Goal: Communication & Community: Ask a question

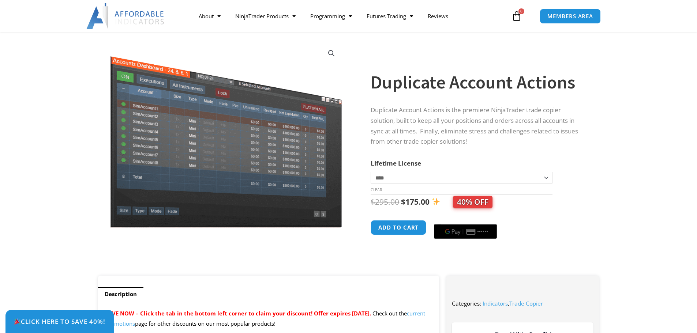
click at [525, 181] on select "**********" at bounding box center [461, 178] width 181 height 12
click at [525, 181] on td "**********" at bounding box center [461, 183] width 181 height 23
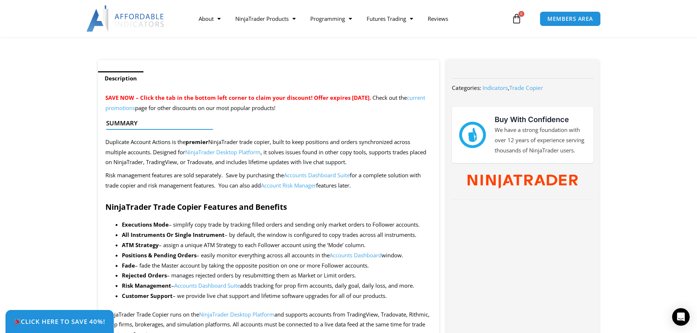
scroll to position [256, 0]
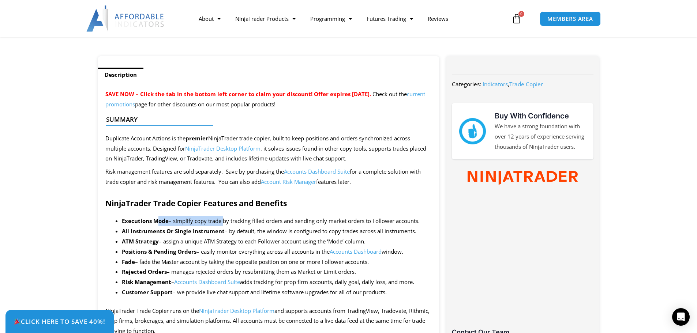
drag, startPoint x: 156, startPoint y: 219, endPoint x: 221, endPoint y: 221, distance: 64.8
click at [221, 221] on li "Executions Mode – simplify copy trade by tracking filled orders and sending onl…" at bounding box center [277, 221] width 310 height 10
click at [250, 218] on li "Executions Mode – simplify copy trade by tracking filled orders and sending onl…" at bounding box center [277, 221] width 310 height 10
drag, startPoint x: 262, startPoint y: 218, endPoint x: 276, endPoint y: 214, distance: 14.0
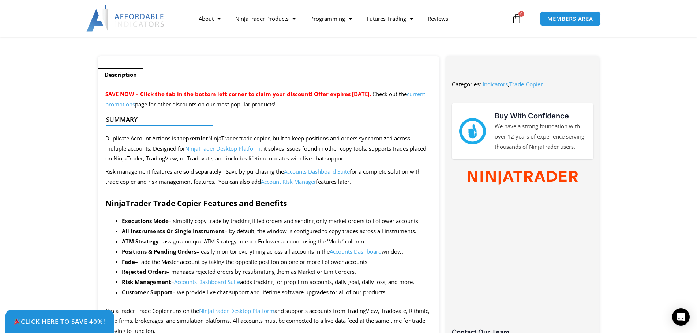
click at [262, 218] on li "Executions Mode – simplify copy trade by tracking filled orders and sending onl…" at bounding box center [277, 221] width 310 height 10
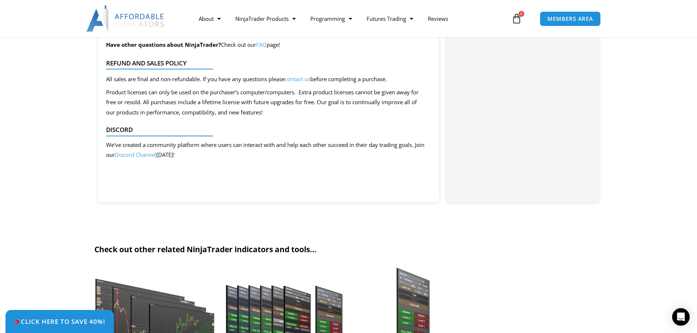
scroll to position [1903, 0]
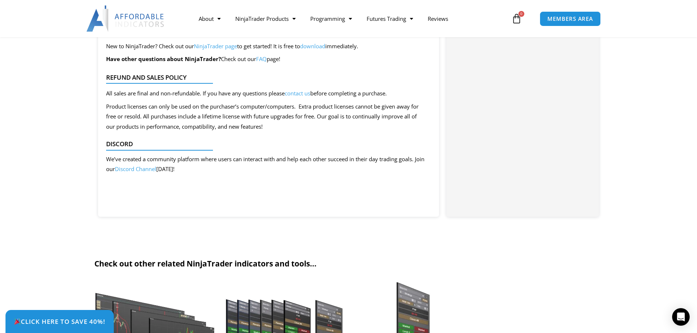
click at [156, 173] on link "Discord Channel" at bounding box center [135, 168] width 41 height 7
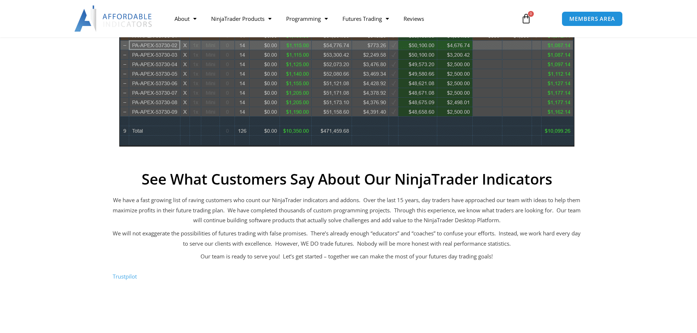
scroll to position [439, 0]
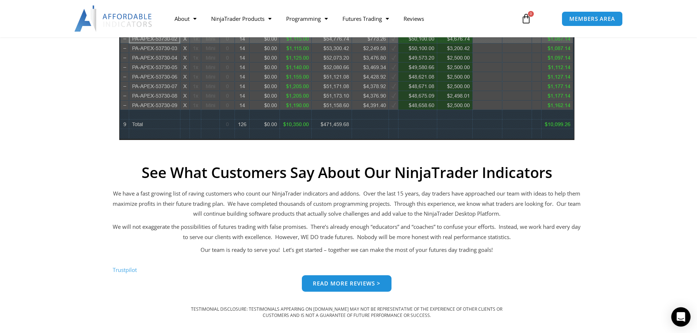
click at [676, 321] on div "Open Intercom Messenger" at bounding box center [680, 317] width 19 height 19
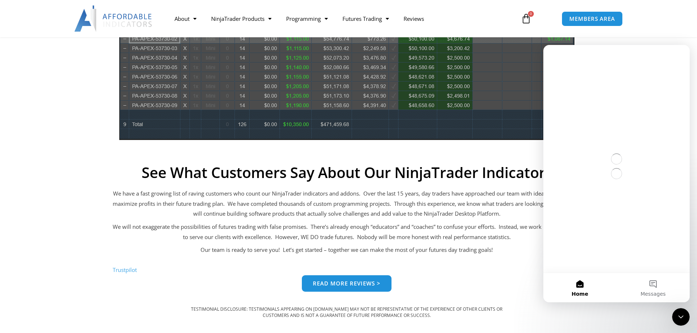
scroll to position [0, 0]
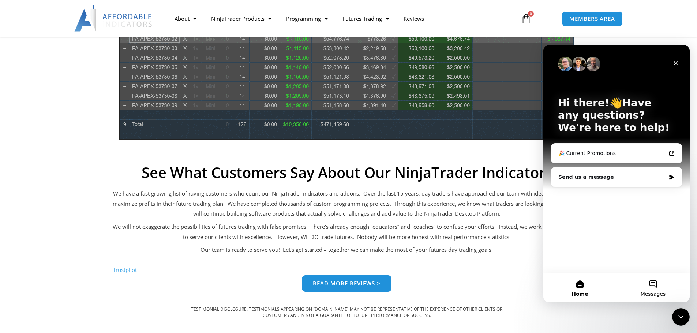
click at [652, 289] on button "Messages" at bounding box center [653, 287] width 73 height 29
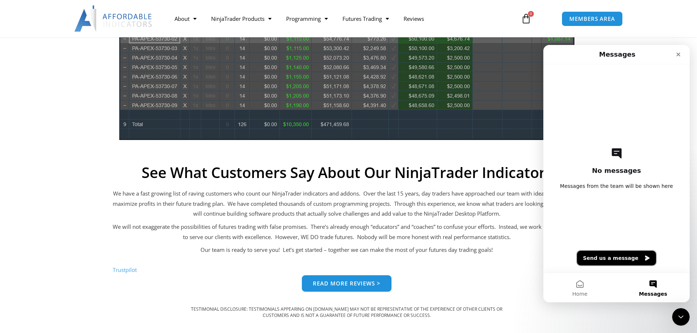
click at [628, 258] on button "Send us a message" at bounding box center [616, 258] width 79 height 15
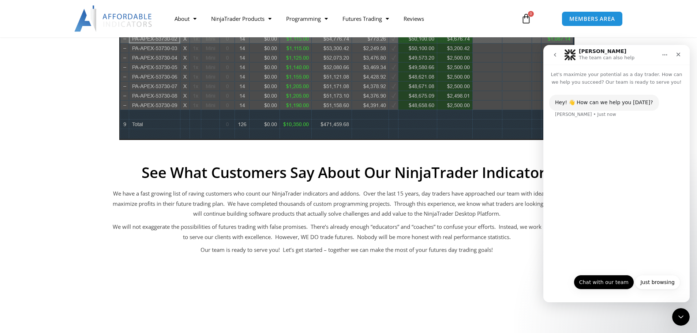
click at [615, 284] on button "Chat with our team" at bounding box center [604, 282] width 60 height 15
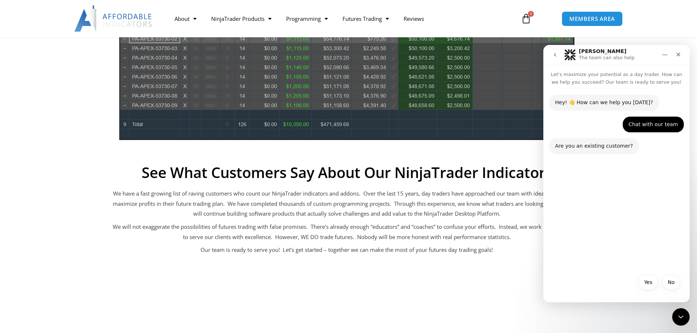
click at [668, 273] on div "No Yes No" at bounding box center [616, 283] width 146 height 26
click at [671, 281] on button "No" at bounding box center [671, 282] width 18 height 15
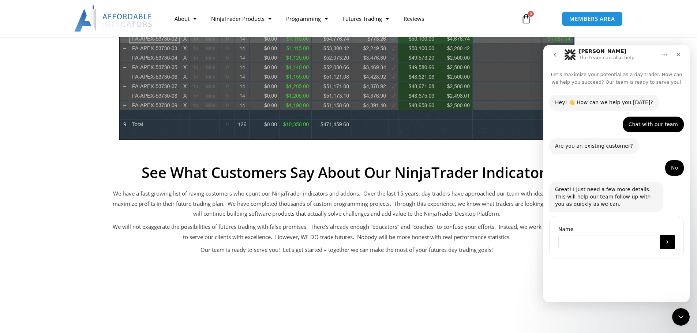
click at [617, 244] on input "Name" at bounding box center [609, 242] width 102 height 15
type input "**"
click at [667, 246] on button "Submit" at bounding box center [667, 242] width 15 height 15
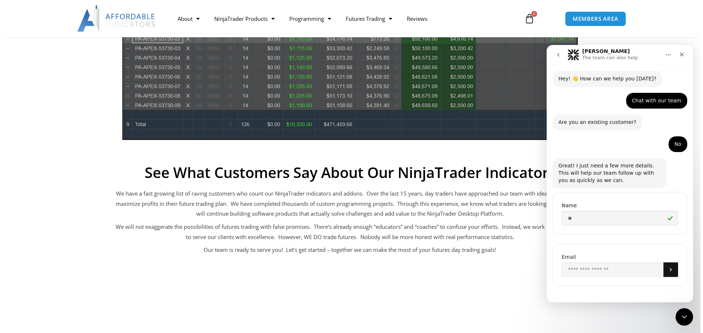
scroll to position [26, 0]
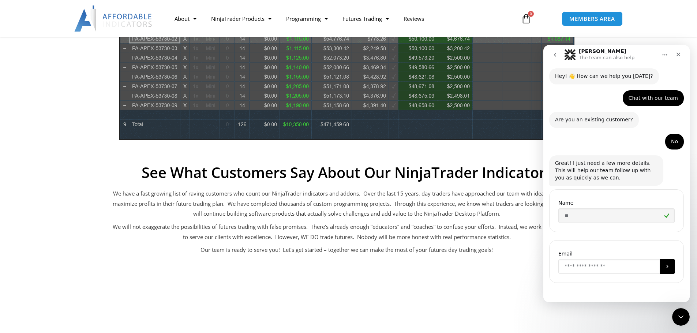
click at [597, 266] on input "Enter your email" at bounding box center [609, 266] width 102 height 15
type input "**********"
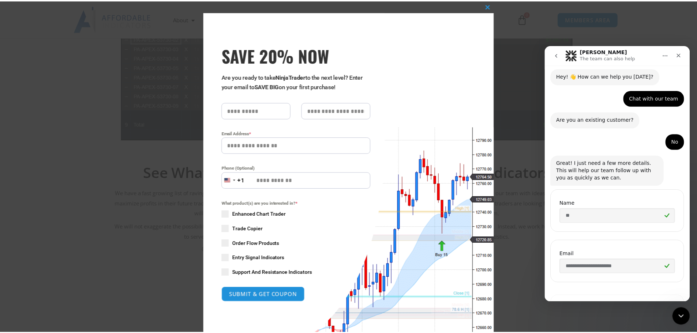
scroll to position [77, 0]
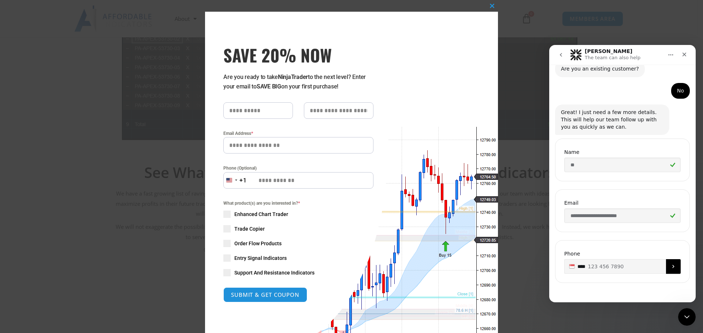
type input "***"
click at [353, 36] on div "SAVE 20% NOW Are you ready to take NinjaTrader to the next level? Enter your em…" at bounding box center [296, 179] width 183 height 335
click at [226, 227] on span "SAVE 20% NOW popup" at bounding box center [226, 228] width 7 height 7
click at [257, 110] on input "SAVE 20% NOW popup" at bounding box center [258, 110] width 70 height 16
click at [261, 115] on input "SAVE 20% NOW popup" at bounding box center [258, 110] width 70 height 16
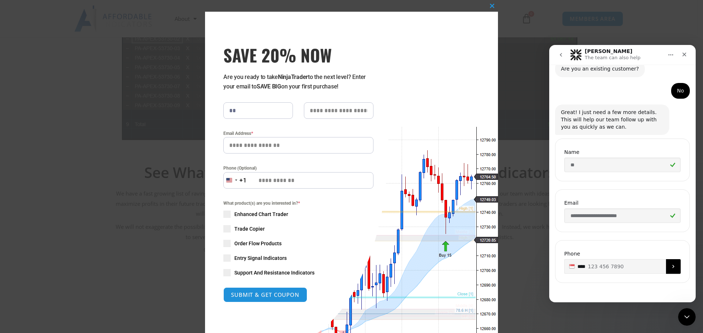
type input "**"
click at [482, 104] on div "Close this module SAVE 20% NOW Are you ready to take NinjaTrader to the next le…" at bounding box center [351, 195] width 293 height 367
click at [490, 3] on button "Close this module" at bounding box center [492, 6] width 12 height 12
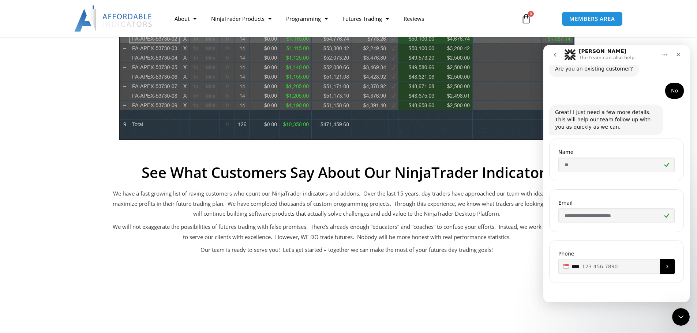
click at [602, 265] on input "***" at bounding box center [616, 266] width 116 height 15
click at [622, 272] on input "***" at bounding box center [616, 266] width 116 height 15
type input "**********"
click at [665, 266] on icon "Submit" at bounding box center [668, 267] width 6 height 6
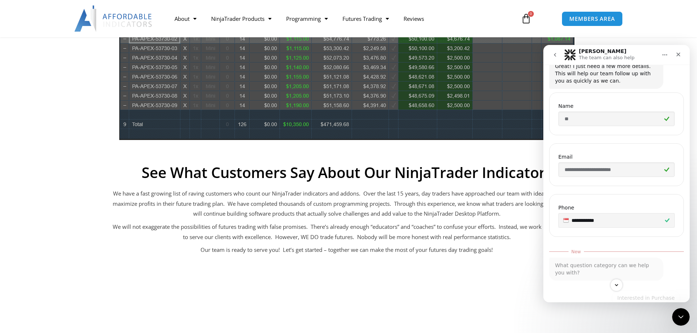
scroll to position [146, 0]
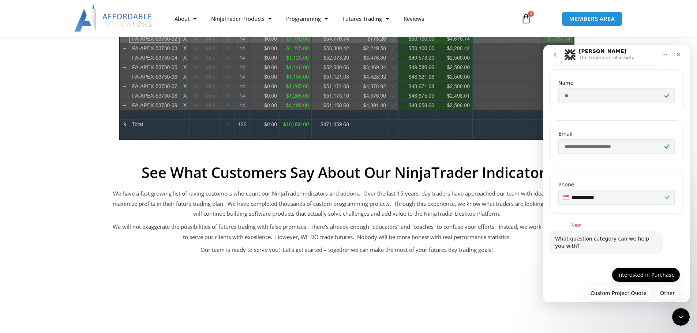
click at [661, 275] on button "Interested in Purchase" at bounding box center [646, 275] width 68 height 15
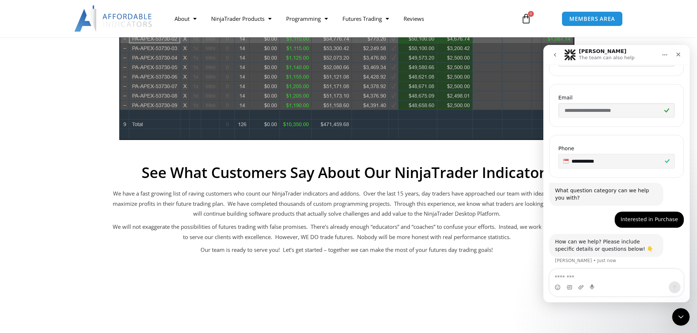
scroll to position [186, 0]
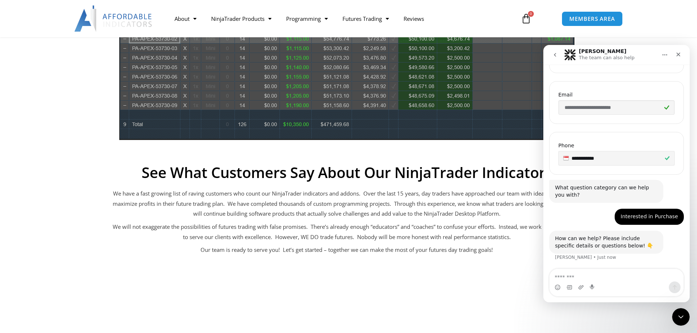
click at [616, 280] on textarea "Message…" at bounding box center [617, 275] width 134 height 12
type textarea "*"
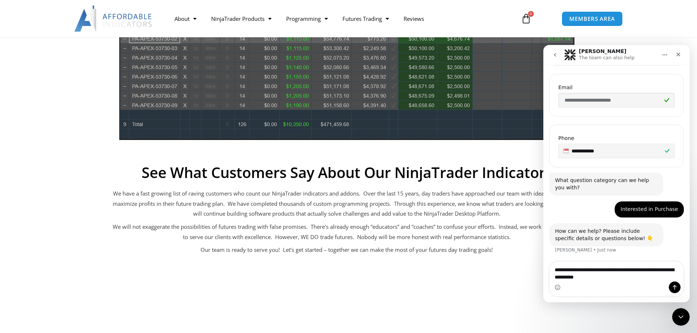
type textarea "**********"
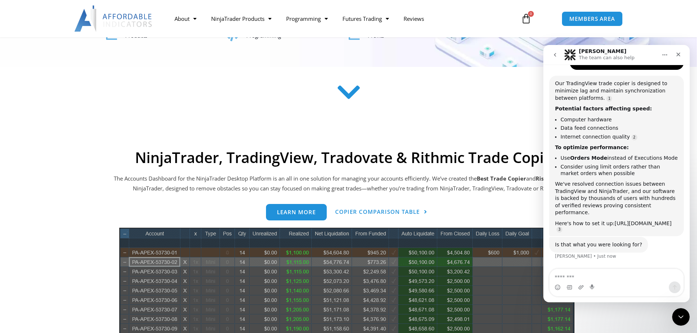
scroll to position [256, 0]
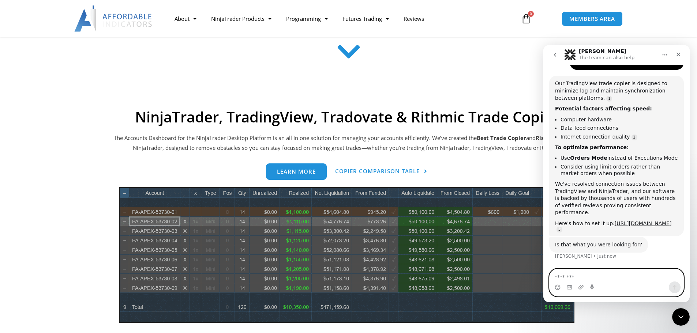
click at [584, 276] on textarea "Message…" at bounding box center [617, 275] width 134 height 12
type textarea "**********"
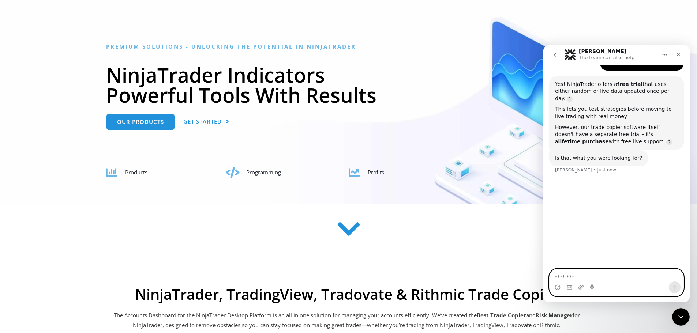
scroll to position [0, 0]
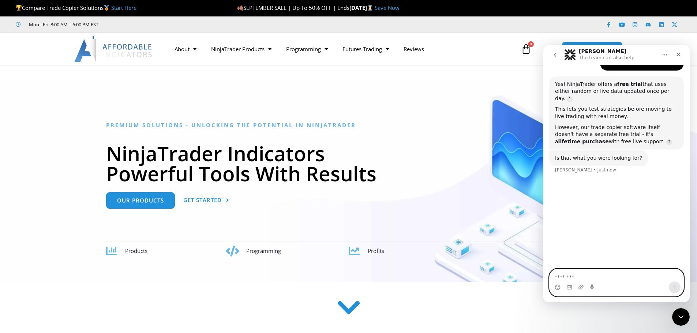
click at [600, 279] on textarea "Message…" at bounding box center [617, 275] width 134 height 12
type textarea "**********"
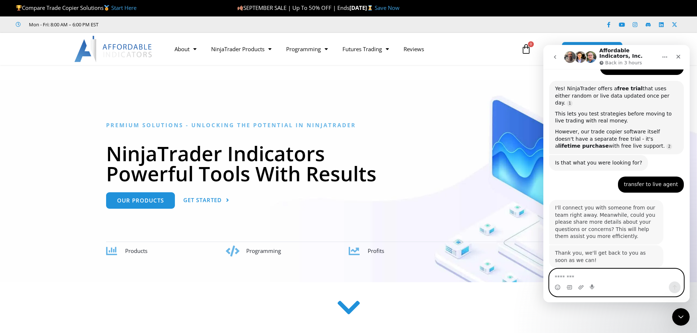
scroll to position [616, 0]
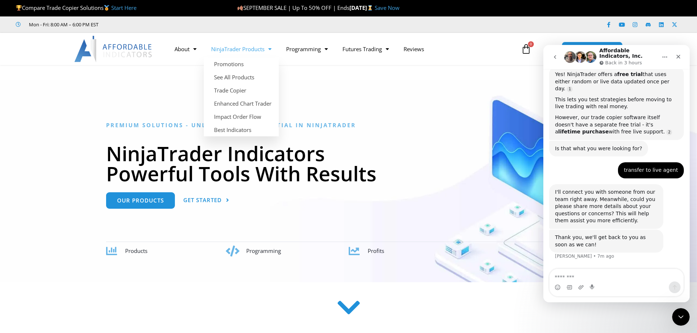
click at [263, 53] on link "NinjaTrader Products" at bounding box center [241, 49] width 75 height 17
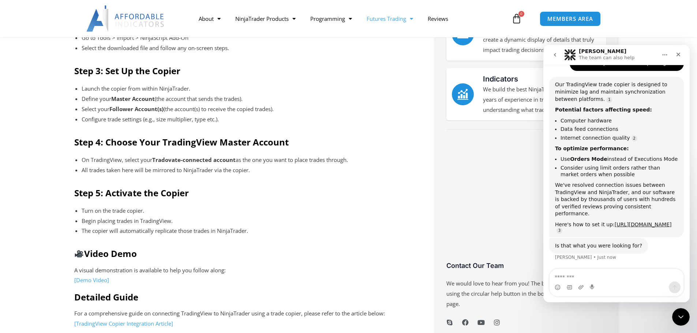
scroll to position [202, 0]
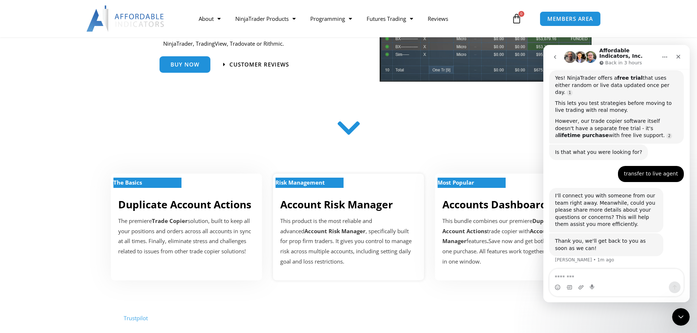
scroll to position [616, 0]
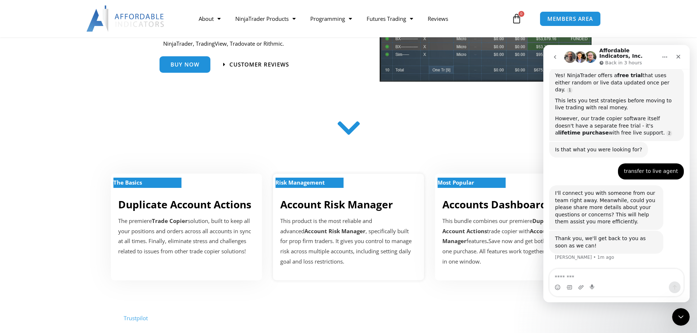
drag, startPoint x: 392, startPoint y: 259, endPoint x: 368, endPoint y: 169, distance: 93.4
click at [368, 169] on div "Risk Management Account Risk Manager This product is the most reliable and adva…" at bounding box center [348, 226] width 162 height 121
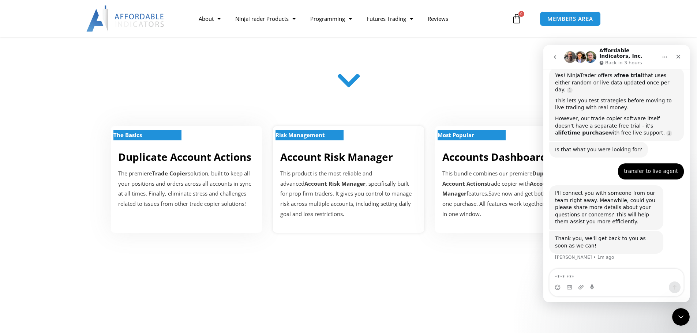
scroll to position [208, 0]
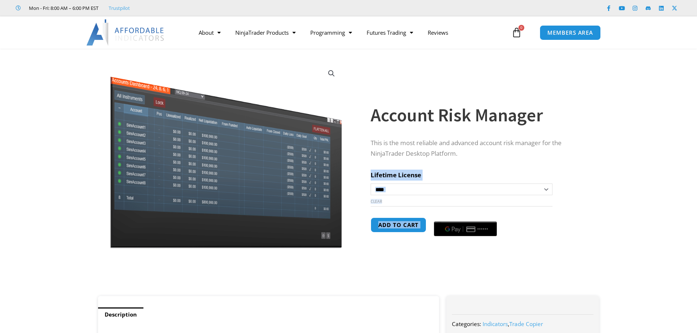
click at [681, 145] on section "**********" at bounding box center [348, 176] width 697 height 240
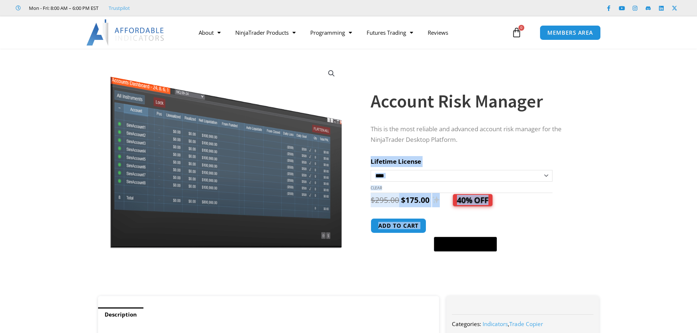
click at [676, 146] on section "**********" at bounding box center [348, 176] width 697 height 240
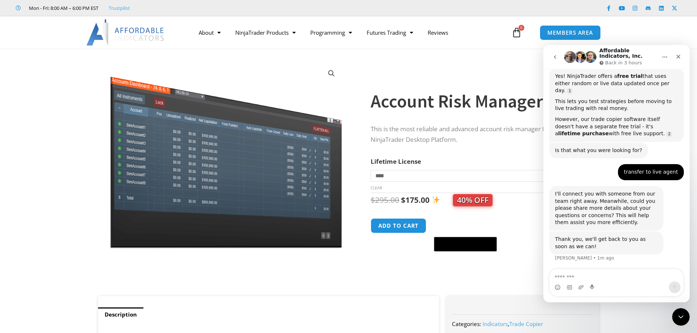
scroll to position [616, 0]
drag, startPoint x: 432, startPoint y: 151, endPoint x: 468, endPoint y: 154, distance: 36.0
click at [468, 154] on div "**********" at bounding box center [478, 170] width 214 height 253
click at [471, 179] on select "**********" at bounding box center [461, 176] width 181 height 12
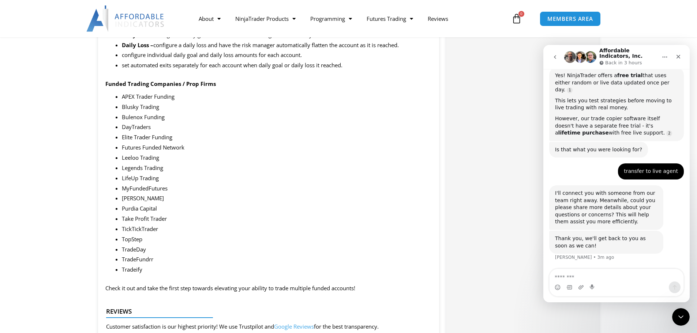
scroll to position [951, 0]
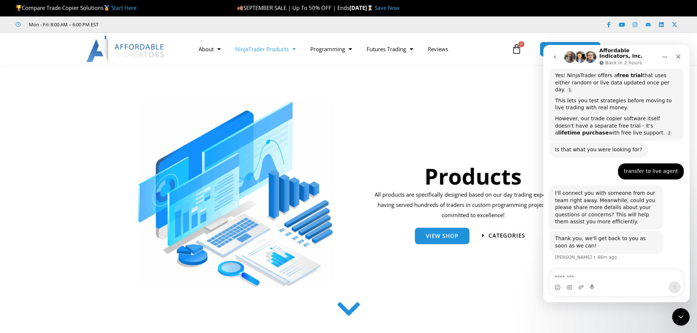
drag, startPoint x: 394, startPoint y: 9, endPoint x: 401, endPoint y: 9, distance: 6.6
click at [375, 9] on strong "Wednesday, September 17" at bounding box center [361, 7] width 25 height 7
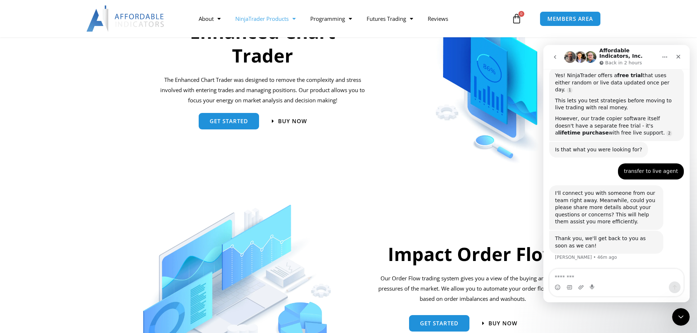
scroll to position [476, 0]
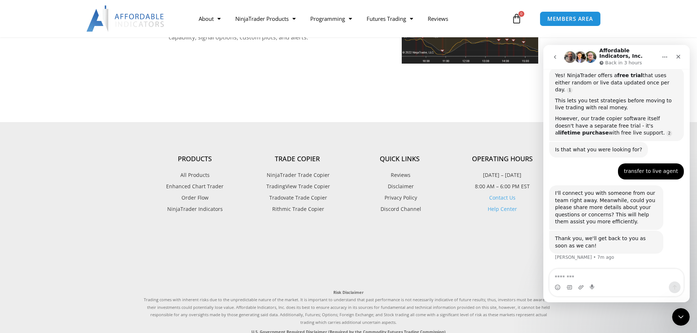
scroll to position [1756, 0]
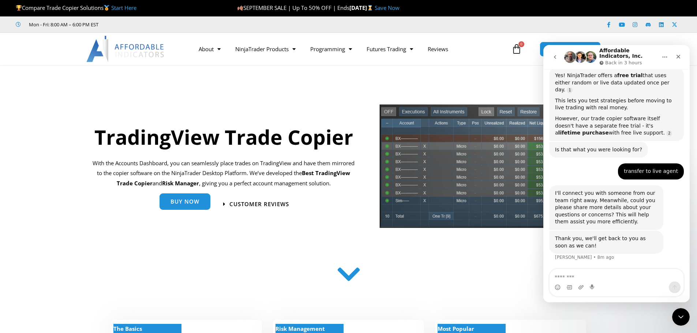
click at [190, 205] on span "Buy Now" at bounding box center [185, 202] width 29 height 5
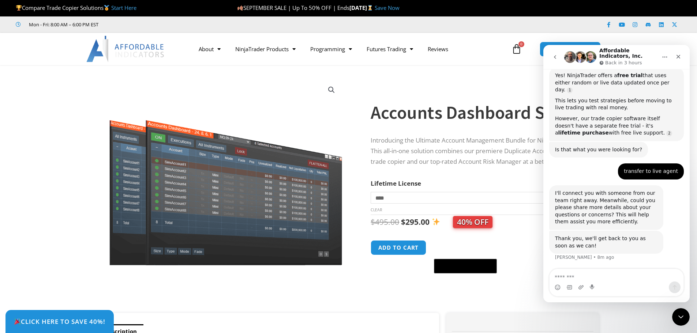
click at [400, 9] on link "Save Now" at bounding box center [387, 7] width 25 height 7
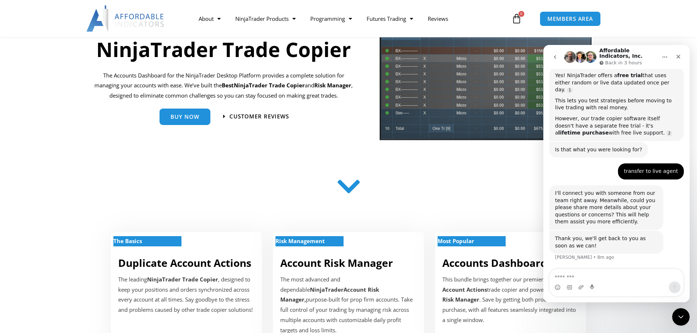
scroll to position [73, 0]
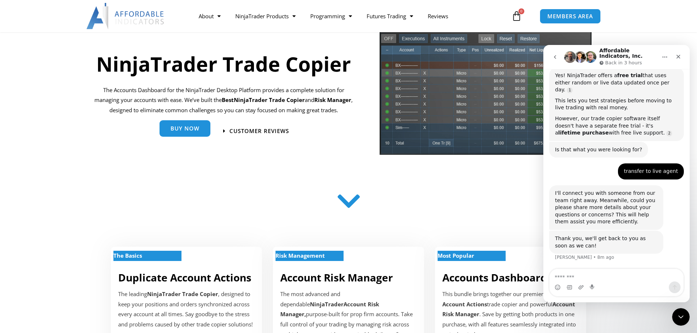
click at [192, 131] on span "Buy Now" at bounding box center [185, 128] width 29 height 5
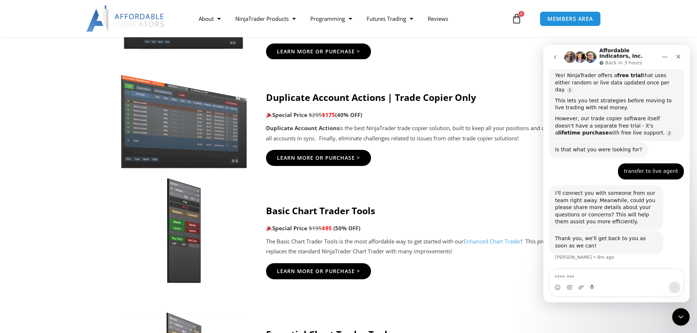
scroll to position [476, 0]
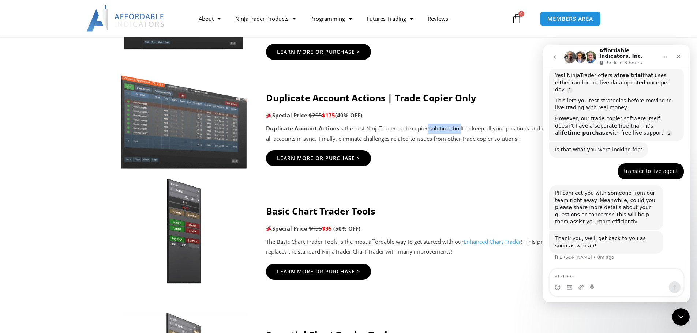
drag, startPoint x: 427, startPoint y: 126, endPoint x: 461, endPoint y: 126, distance: 33.7
click at [461, 126] on p "Duplicate Account Actions is the best NinjaTrader trade copier solution, built …" at bounding box center [421, 134] width 311 height 20
drag, startPoint x: 484, startPoint y: 131, endPoint x: 407, endPoint y: 128, distance: 77.3
click at [407, 128] on p "Duplicate Account Actions is the best NinjaTrader trade copier solution, built …" at bounding box center [421, 134] width 311 height 20
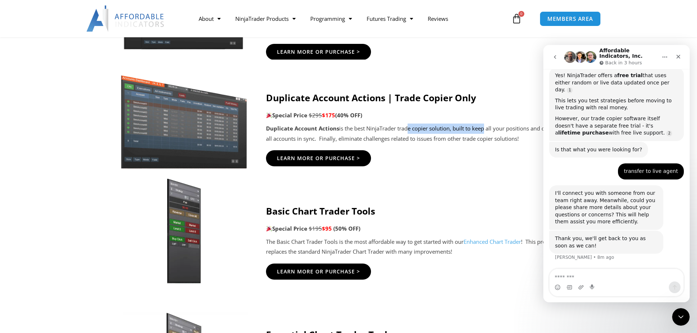
click at [407, 128] on p "Duplicate Account Actions is the best NinjaTrader trade copier solution, built …" at bounding box center [421, 134] width 311 height 20
drag, startPoint x: 456, startPoint y: 124, endPoint x: 424, endPoint y: 127, distance: 31.2
click at [424, 127] on p "Duplicate Account Actions is the best NinjaTrader trade copier solution, built …" at bounding box center [421, 134] width 311 height 20
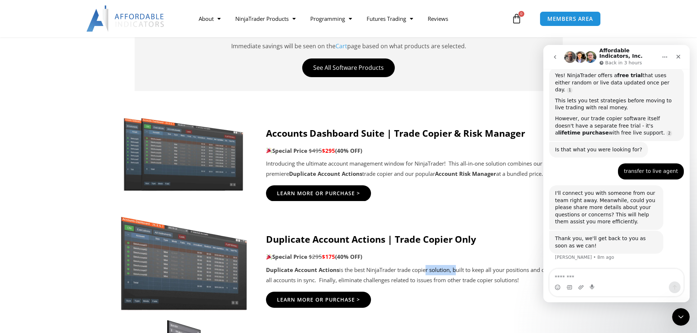
scroll to position [329, 0]
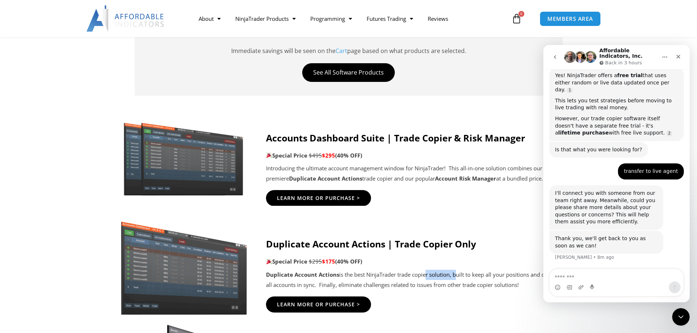
drag, startPoint x: 437, startPoint y: 160, endPoint x: 477, endPoint y: 164, distance: 40.4
click at [477, 164] on div "Accounts Dashboard Suite | Trade Copier & Risk Manager Special Price $495 $295 …" at bounding box center [421, 158] width 311 height 52
click at [477, 164] on p "Introducing the ultimate account management window for NinjaTrader! This all-in…" at bounding box center [421, 174] width 311 height 20
click at [466, 166] on p "Introducing the ultimate account management window for NinjaTrader! This all-in…" at bounding box center [421, 174] width 311 height 20
click at [679, 57] on icon "Close" at bounding box center [679, 57] width 4 height 4
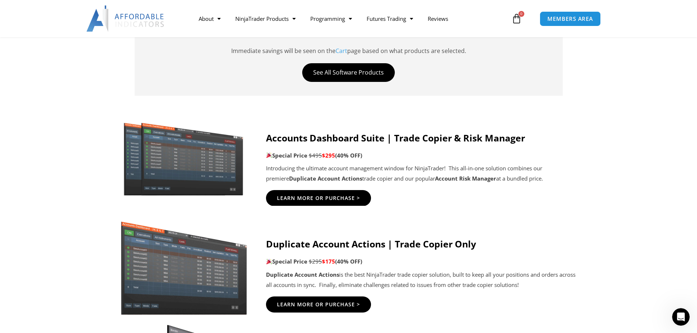
scroll to position [616, 0]
drag, startPoint x: 498, startPoint y: 171, endPoint x: 428, endPoint y: 172, distance: 70.6
click at [428, 172] on p "Introducing the ultimate account management window for NinjaTrader! This all-in…" at bounding box center [421, 174] width 311 height 20
click at [394, 171] on p "Introducing the ultimate account management window for NinjaTrader! This all-in…" at bounding box center [421, 174] width 311 height 20
drag, startPoint x: 368, startPoint y: 170, endPoint x: 325, endPoint y: 171, distance: 43.6
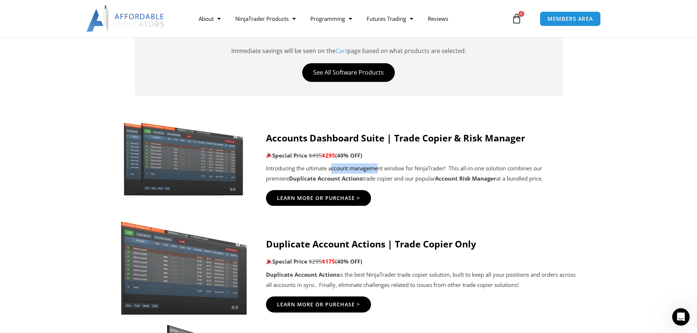
click at [329, 171] on p "Introducing the ultimate account management window for NinjaTrader! This all-in…" at bounding box center [421, 174] width 311 height 20
click at [325, 171] on p "Introducing the ultimate account management window for NinjaTrader! This all-in…" at bounding box center [421, 174] width 311 height 20
click at [401, 173] on p "Introducing the ultimate account management window for NinjaTrader! This all-in…" at bounding box center [421, 174] width 311 height 20
drag, startPoint x: 454, startPoint y: 169, endPoint x: 508, endPoint y: 172, distance: 53.1
click at [508, 171] on p "Introducing the ultimate account management window for NinjaTrader! This all-in…" at bounding box center [421, 174] width 311 height 20
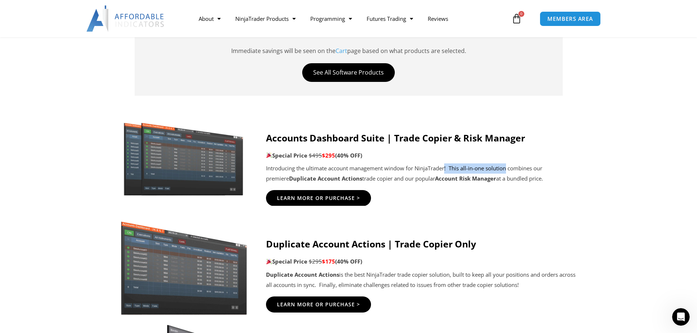
click at [507, 172] on p "Introducing the ultimate account management window for NinjaTrader! This all-in…" at bounding box center [421, 174] width 311 height 20
drag, startPoint x: 492, startPoint y: 171, endPoint x: 477, endPoint y: 169, distance: 15.2
click at [489, 170] on p "Introducing the ultimate account management window for NinjaTrader! This all-in…" at bounding box center [421, 174] width 311 height 20
click at [457, 167] on p "Introducing the ultimate account management window for NinjaTrader! This all-in…" at bounding box center [421, 174] width 311 height 20
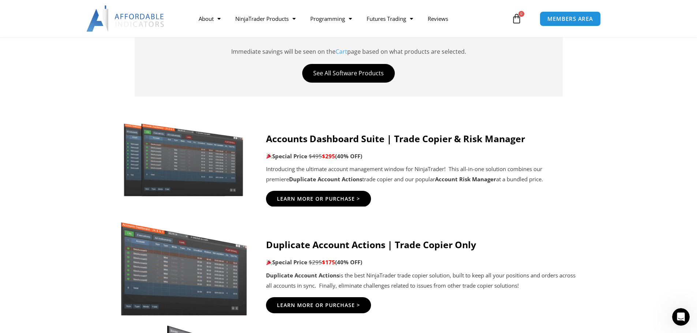
scroll to position [329, 0]
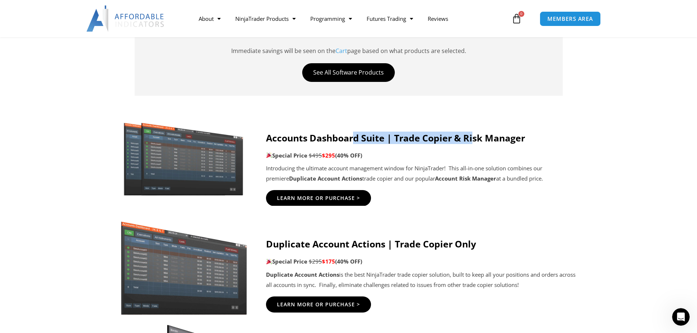
drag, startPoint x: 356, startPoint y: 139, endPoint x: 473, endPoint y: 130, distance: 116.8
click at [473, 130] on div "Accounts Dashboard Suite | Trade Copier & Risk Manager Special Price $495 $295 …" at bounding box center [421, 162] width 311 height 89
click at [523, 134] on strong "Accounts Dashboard Suite | Trade Copier & Risk Manager" at bounding box center [395, 138] width 259 height 12
drag, startPoint x: 469, startPoint y: 132, endPoint x: 446, endPoint y: 133, distance: 23.8
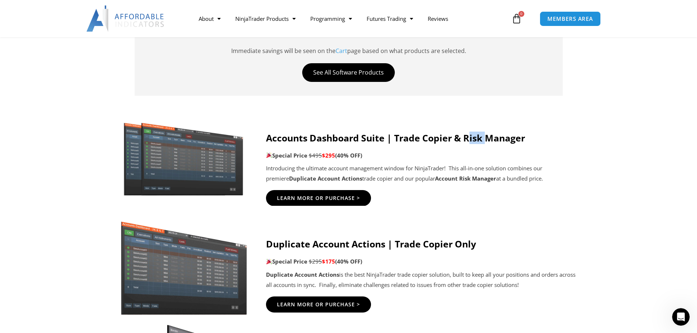
click at [467, 132] on div "Accounts Dashboard Suite | Trade Copier & Risk Manager Special Price $495 $295 …" at bounding box center [421, 162] width 311 height 89
drag, startPoint x: 446, startPoint y: 133, endPoint x: 415, endPoint y: 130, distance: 30.5
click at [441, 133] on strong "Accounts Dashboard Suite | Trade Copier & Risk Manager" at bounding box center [395, 138] width 259 height 12
click at [415, 130] on div "Accounts Dashboard Suite | Trade Copier & Risk Manager Special Price $495 $295 …" at bounding box center [421, 162] width 311 height 89
drag, startPoint x: 413, startPoint y: 130, endPoint x: 489, endPoint y: 138, distance: 76.1
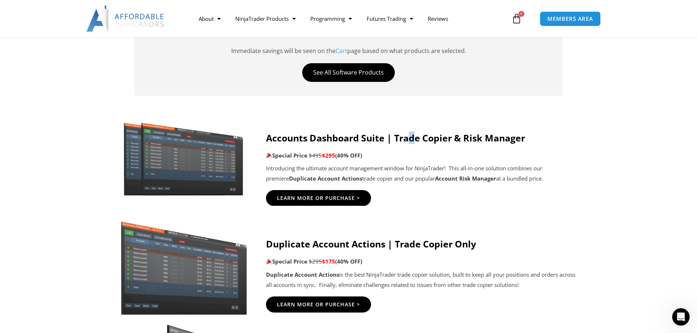
click at [426, 131] on div "Accounts Dashboard Suite | Trade Copier & Risk Manager Special Price $495 $295 …" at bounding box center [421, 162] width 311 height 89
click at [489, 138] on strong "Accounts Dashboard Suite | Trade Copier & Risk Manager" at bounding box center [395, 138] width 259 height 12
click at [531, 139] on h4 "Accounts Dashboard Suite | Trade Copier & Risk Manager" at bounding box center [421, 137] width 311 height 11
click at [490, 169] on p "Introducing the ultimate account management window for NinjaTrader! This all-in…" at bounding box center [421, 174] width 311 height 20
click at [422, 168] on p "Introducing the ultimate account management window for NinjaTrader! This all-in…" at bounding box center [421, 174] width 311 height 20
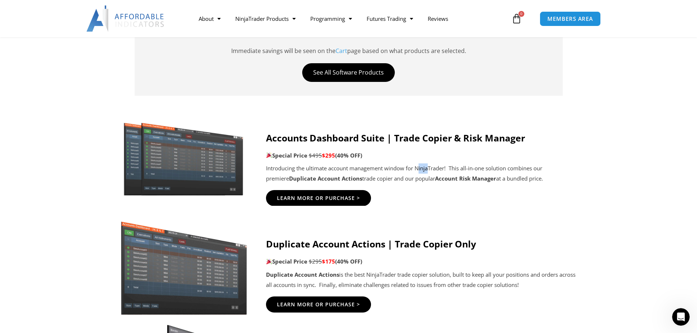
drag, startPoint x: 536, startPoint y: 169, endPoint x: 560, endPoint y: 177, distance: 25.9
click at [560, 177] on p "Introducing the ultimate account management window for NinjaTrader! This all-in…" at bounding box center [421, 174] width 311 height 20
drag, startPoint x: 486, startPoint y: 171, endPoint x: 419, endPoint y: 170, distance: 67.0
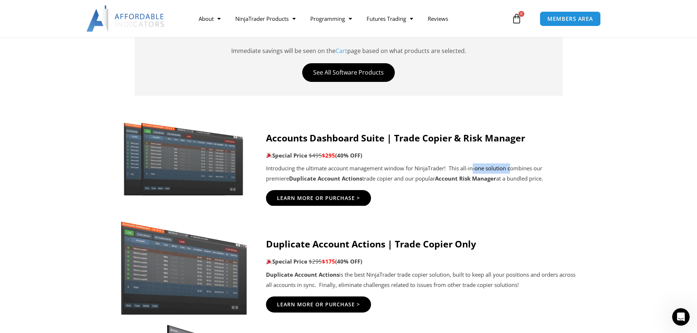
click at [474, 173] on p "Introducing the ultimate account management window for NinjaTrader! This all-in…" at bounding box center [421, 174] width 311 height 20
click at [418, 170] on p "Introducing the ultimate account management window for NinjaTrader! This all-in…" at bounding box center [421, 174] width 311 height 20
click at [416, 170] on p "Introducing the ultimate account management window for NinjaTrader! This all-in…" at bounding box center [421, 174] width 311 height 20
drag, startPoint x: 483, startPoint y: 169, endPoint x: 511, endPoint y: 177, distance: 29.9
click at [484, 169] on p "Introducing the ultimate account management window for NinjaTrader! This all-in…" at bounding box center [421, 174] width 311 height 20
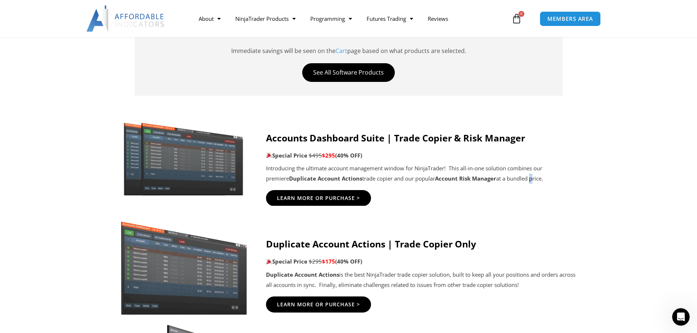
click at [511, 177] on p "Introducing the ultimate account management window for NinjaTrader! This all-in…" at bounding box center [421, 174] width 311 height 20
click at [523, 177] on p "Introducing the ultimate account management window for NinjaTrader! This all-in…" at bounding box center [421, 174] width 311 height 20
click at [488, 178] on p "Introducing the ultimate account management window for NinjaTrader! This all-in…" at bounding box center [421, 174] width 311 height 20
click at [435, 175] on strong "Account Risk Manager" at bounding box center [465, 178] width 61 height 7
drag, startPoint x: 446, startPoint y: 175, endPoint x: 458, endPoint y: 175, distance: 11.7
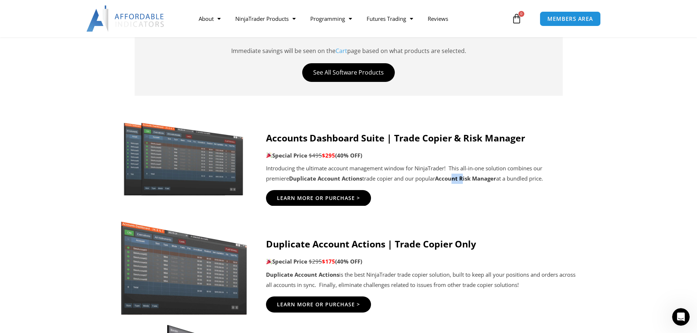
click at [447, 175] on strong "Account Risk Manager" at bounding box center [465, 178] width 61 height 7
click at [539, 181] on p "Introducing the ultimate account management window for NinjaTrader! This all-in…" at bounding box center [421, 174] width 311 height 20
click at [540, 174] on p "Introducing the ultimate account management window for NinjaTrader! This all-in…" at bounding box center [421, 174] width 311 height 20
click at [499, 166] on p "Introducing the ultimate account management window for NinjaTrader! This all-in…" at bounding box center [421, 174] width 311 height 20
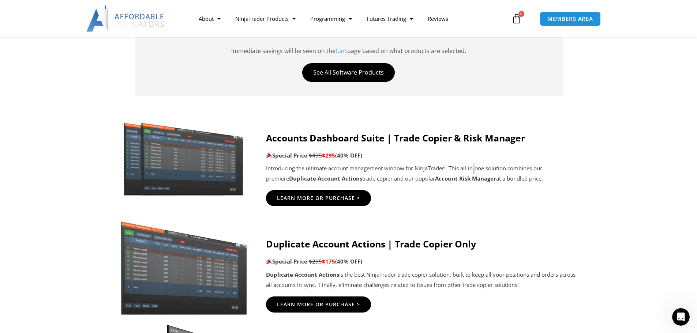
click at [476, 171] on p "Introducing the ultimate account management window for NinjaTrader! This all-in…" at bounding box center [421, 174] width 311 height 20
drag, startPoint x: 494, startPoint y: 162, endPoint x: 514, endPoint y: 151, distance: 23.4
click at [498, 160] on div "Accounts Dashboard Suite | Trade Copier & Risk Manager Special Price $495 $295 …" at bounding box center [421, 158] width 311 height 52
click at [514, 139] on strong "Accounts Dashboard Suite | Trade Copier & Risk Manager" at bounding box center [395, 138] width 259 height 12
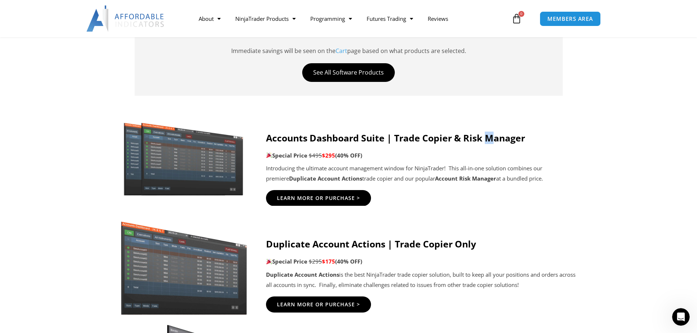
click at [489, 132] on strong "Accounts Dashboard Suite | Trade Copier & Risk Manager" at bounding box center [395, 138] width 259 height 12
click at [467, 135] on strong "Accounts Dashboard Suite | Trade Copier & Risk Manager" at bounding box center [395, 138] width 259 height 12
click at [433, 135] on strong "Accounts Dashboard Suite | Trade Copier & Risk Manager" at bounding box center [395, 138] width 259 height 12
click at [497, 138] on strong "Accounts Dashboard Suite | Trade Copier & Risk Manager" at bounding box center [395, 138] width 259 height 12
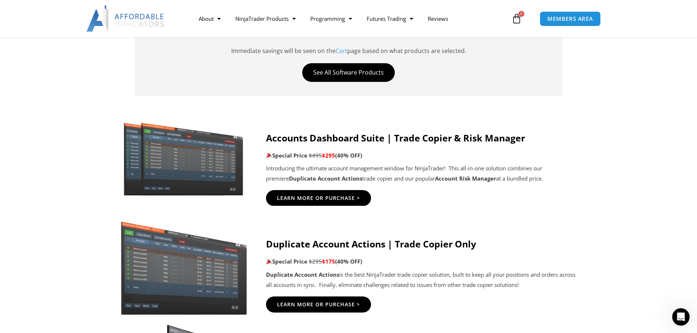
click at [525, 139] on strong "Accounts Dashboard Suite | Trade Copier & Risk Manager" at bounding box center [395, 138] width 259 height 12
click at [546, 153] on p "Special Price $495 $295 (40% OFF)" at bounding box center [421, 156] width 311 height 10
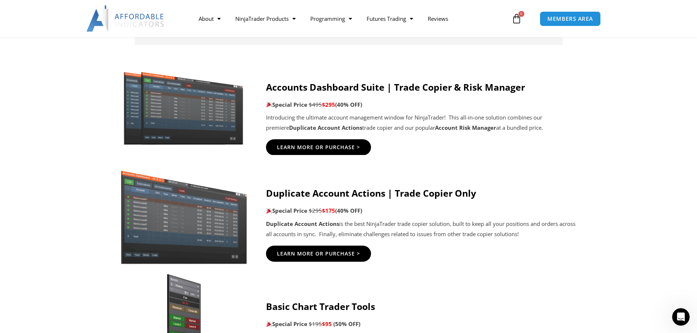
scroll to position [403, 0]
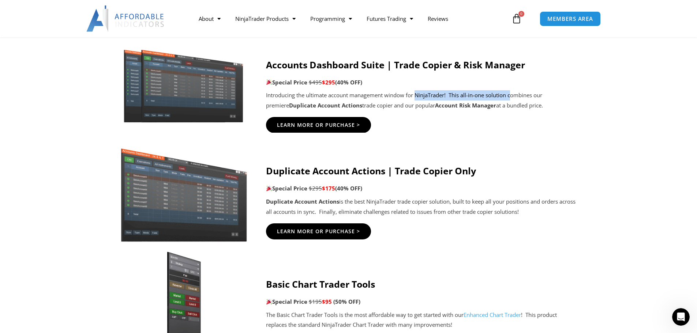
drag, startPoint x: 458, startPoint y: 98, endPoint x: 516, endPoint y: 98, distance: 58.2
click at [515, 99] on p "Introducing the ultimate account management window for NinjaTrader! This all-in…" at bounding box center [421, 100] width 311 height 20
click at [516, 98] on p "Introducing the ultimate account management window for NinjaTrader! This all-in…" at bounding box center [421, 100] width 311 height 20
